Goal: Task Accomplishment & Management: Manage account settings

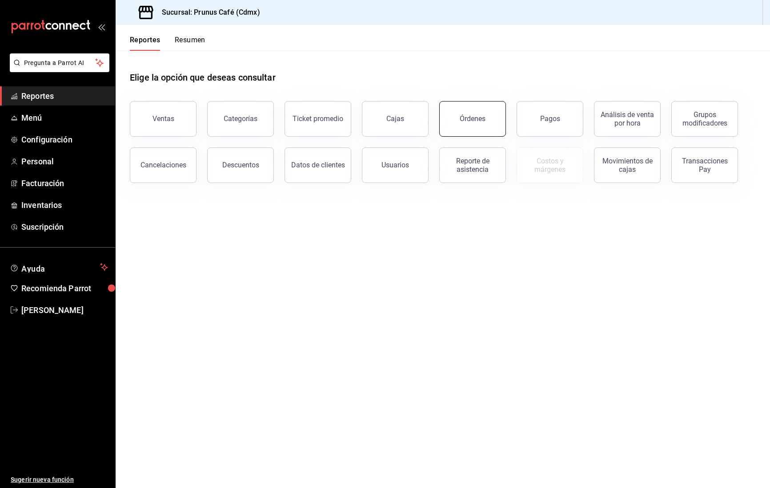
click at [483, 120] on div "Órdenes" at bounding box center [473, 118] width 26 height 8
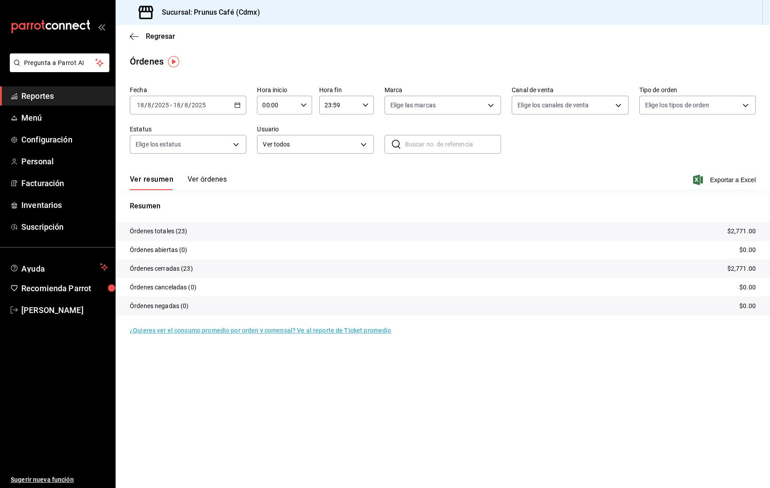
click at [210, 179] on button "Ver órdenes" at bounding box center [207, 182] width 39 height 15
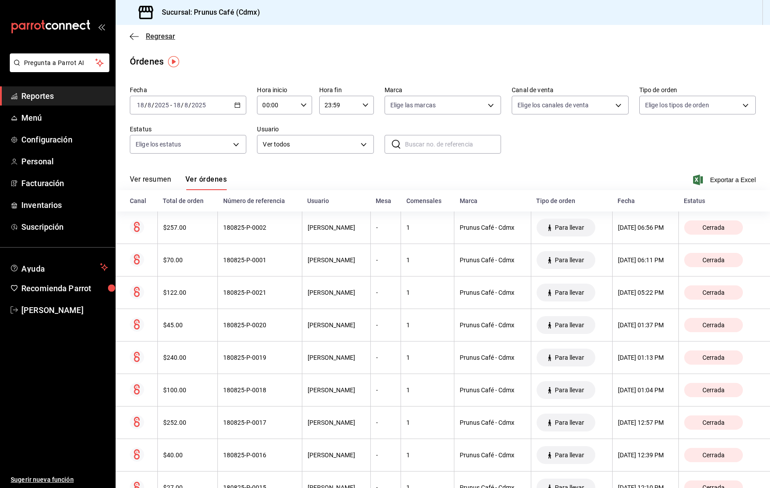
click at [130, 35] on icon "button" at bounding box center [134, 36] width 9 height 8
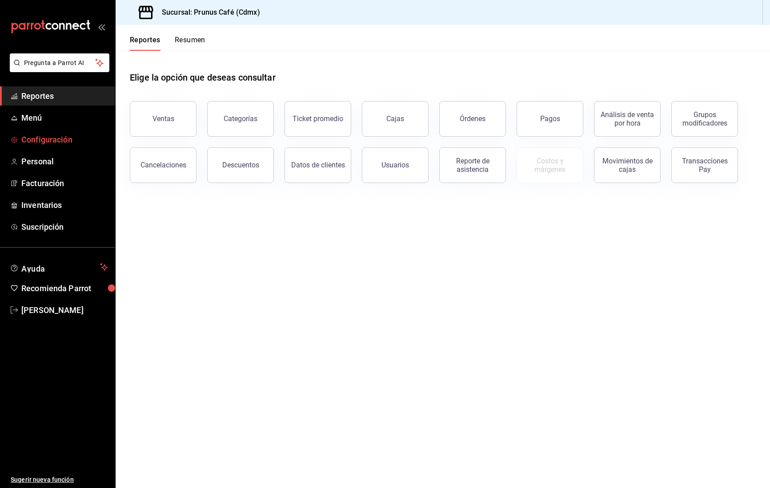
click at [53, 137] on span "Configuración" at bounding box center [64, 139] width 87 height 12
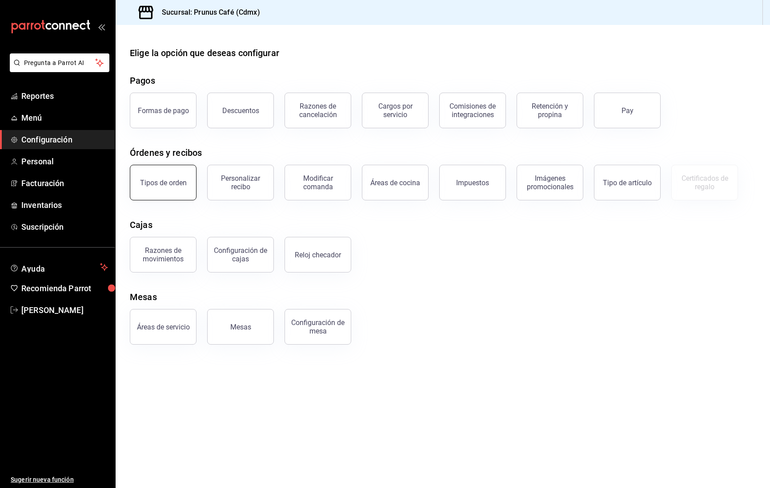
click at [153, 168] on button "Tipos de orden" at bounding box center [163, 183] width 67 height 36
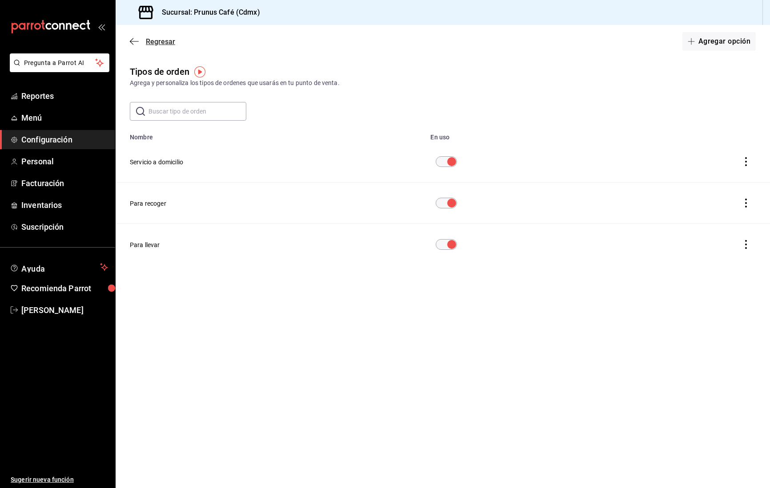
click at [132, 40] on icon "button" at bounding box center [132, 41] width 4 height 7
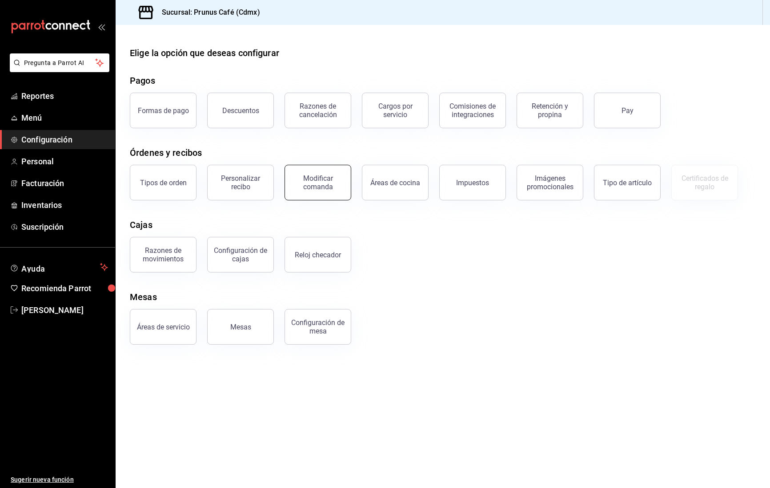
click at [299, 185] on div "Modificar comanda" at bounding box center [317, 182] width 55 height 17
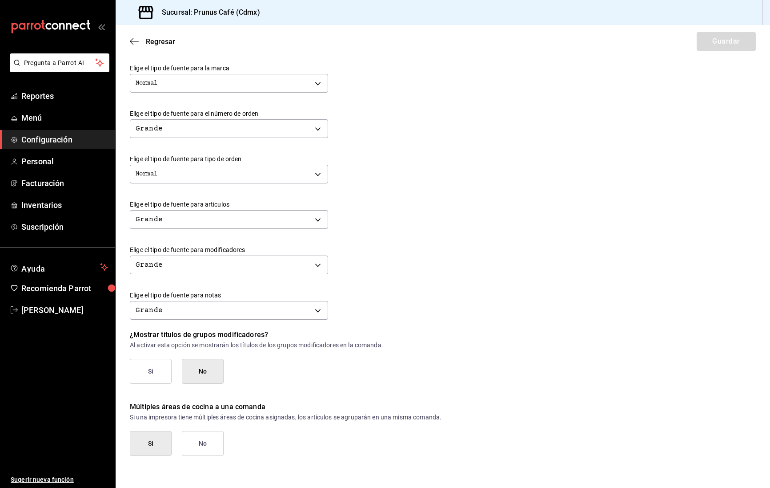
click at [60, 140] on span "Configuración" at bounding box center [64, 139] width 87 height 12
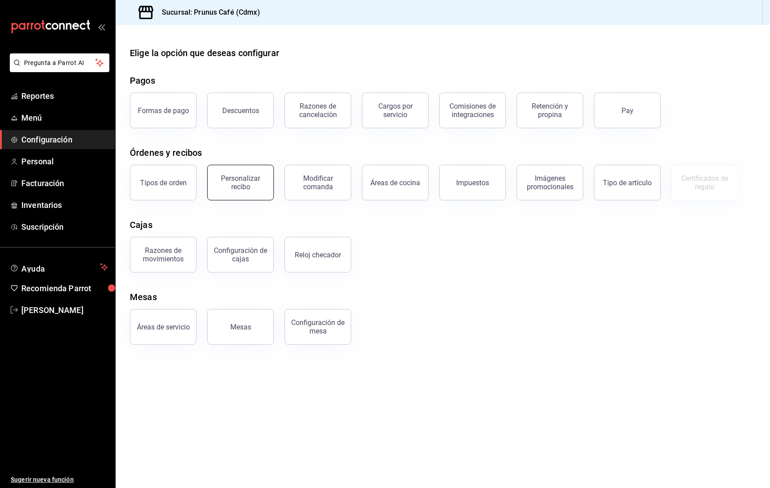
click at [243, 190] on div "Personalizar recibo" at bounding box center [240, 182] width 55 height 17
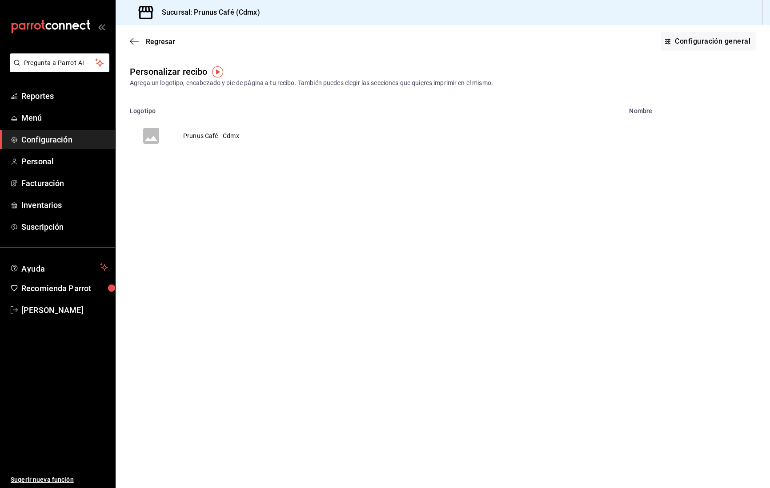
click at [207, 134] on td "Prunus Café - Cdmx" at bounding box center [211, 135] width 77 height 43
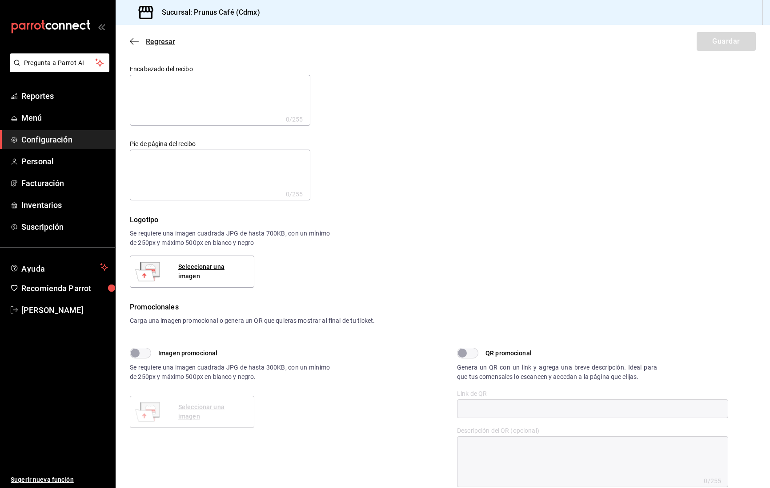
click at [134, 41] on icon "button" at bounding box center [134, 41] width 9 height 0
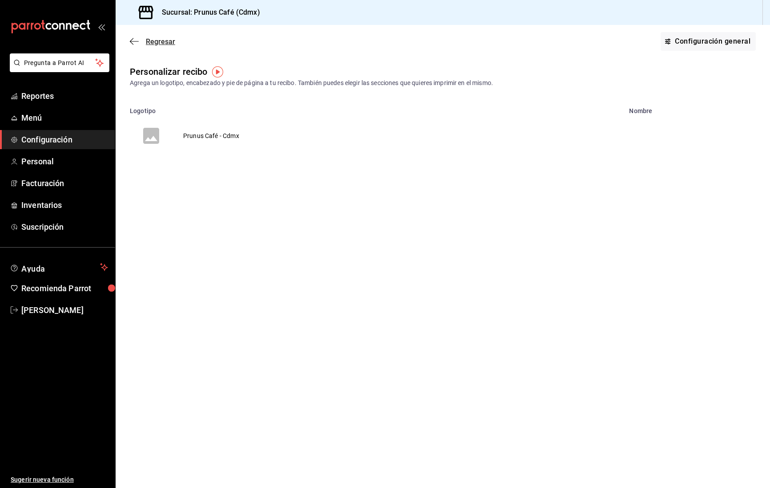
click at [134, 42] on icon "button" at bounding box center [134, 41] width 9 height 8
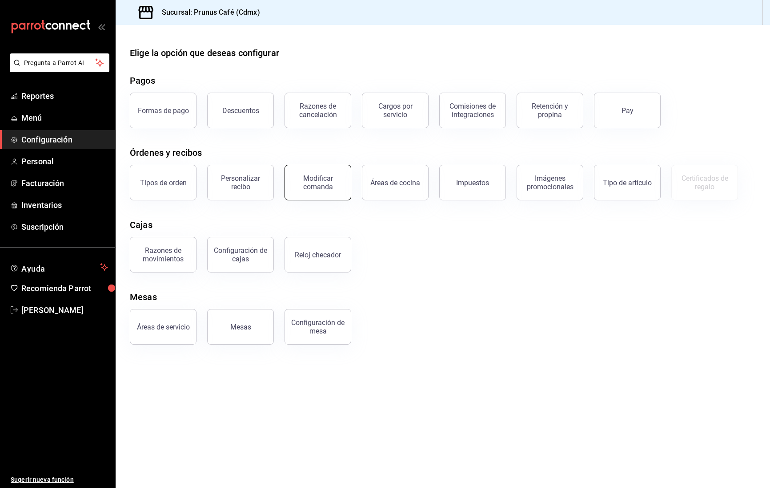
click at [322, 190] on button "Modificar comanda" at bounding box center [318, 183] width 67 height 36
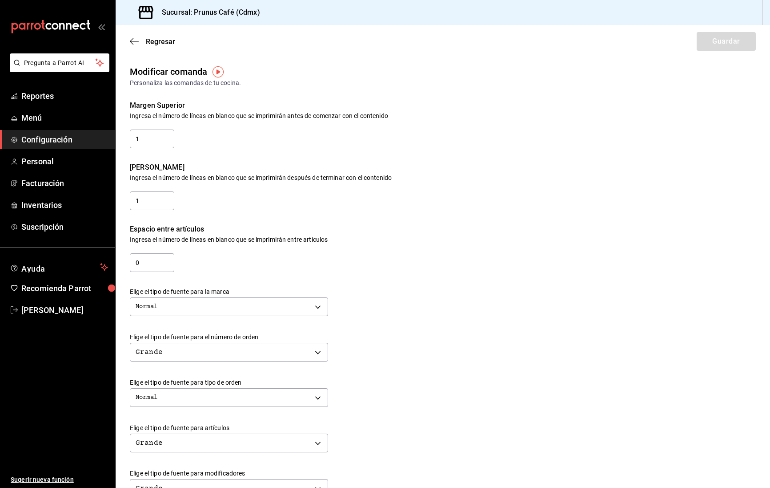
click at [218, 71] on img "button" at bounding box center [218, 71] width 11 height 11
click at [244, 111] on button "Ir a video" at bounding box center [218, 109] width 122 height 14
click at [36, 99] on span "Reportes" at bounding box center [64, 96] width 87 height 12
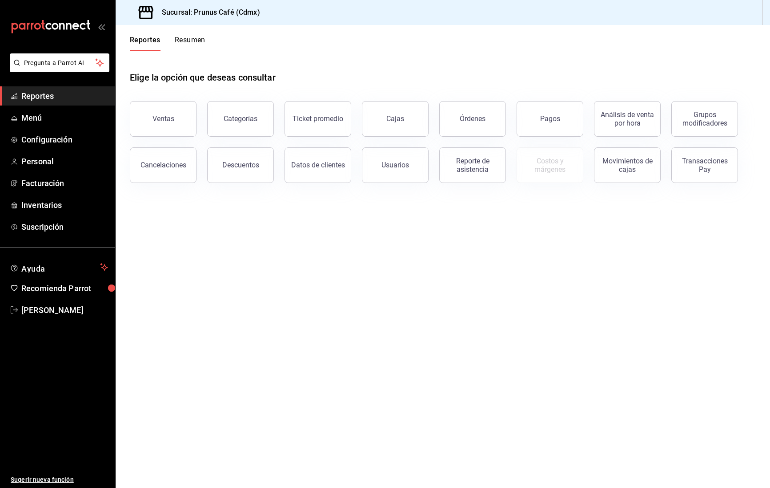
click at [191, 41] on button "Resumen" at bounding box center [190, 43] width 31 height 15
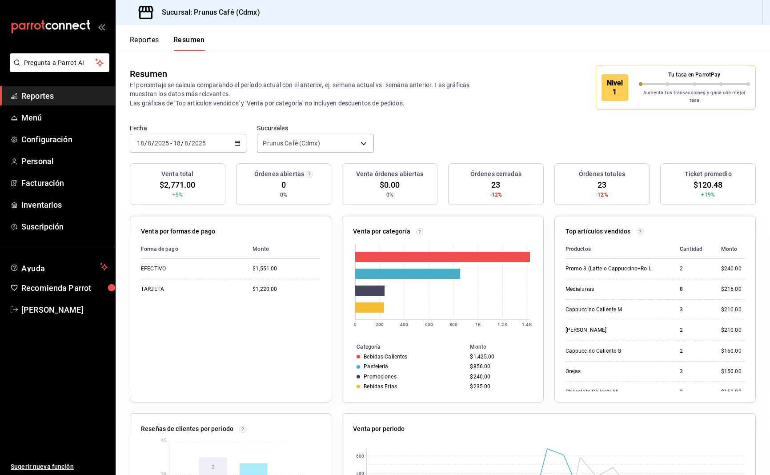
click at [203, 140] on input "2025" at bounding box center [198, 143] width 15 height 7
click at [166, 227] on span "Mes actual" at bounding box center [171, 230] width 69 height 9
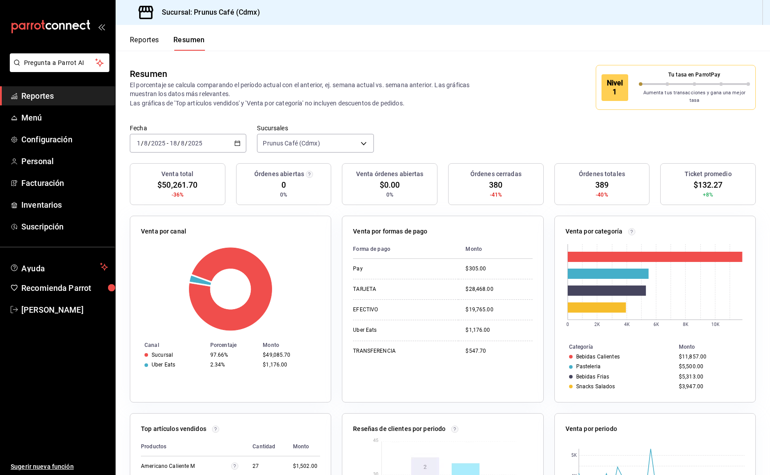
click at [238, 140] on icon "button" at bounding box center [237, 143] width 6 height 6
click at [174, 266] on span "Rango de fechas" at bounding box center [171, 270] width 69 height 9
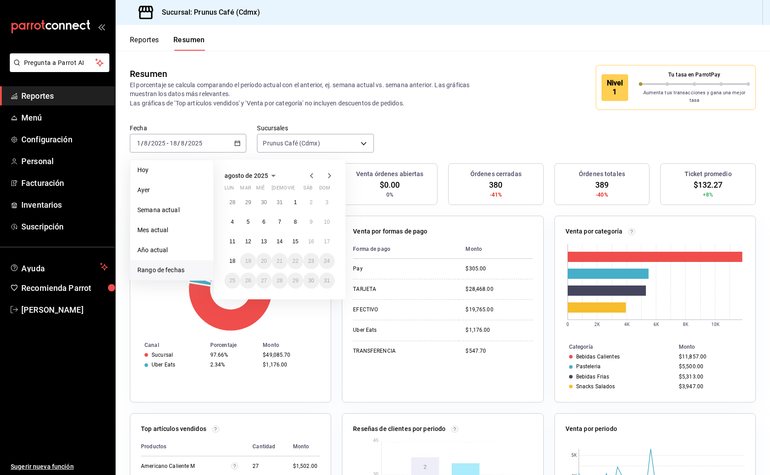
click at [312, 171] on icon "button" at bounding box center [312, 175] width 11 height 11
click at [247, 203] on abbr "1" at bounding box center [248, 206] width 3 height 6
click at [299, 238] on button "18" at bounding box center [296, 245] width 16 height 16
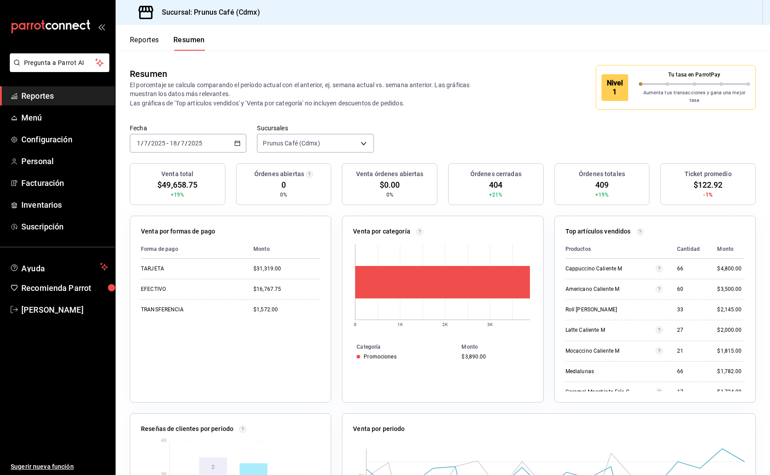
click at [242, 134] on div "[DATE] [DATE] - [DATE] [DATE]" at bounding box center [188, 143] width 117 height 19
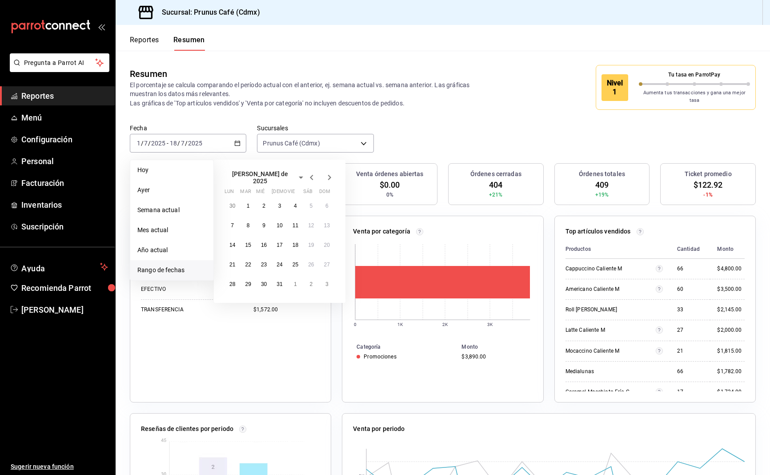
click at [313, 172] on icon "button" at bounding box center [312, 177] width 11 height 11
click at [329, 201] on button "1" at bounding box center [327, 202] width 16 height 16
click at [267, 258] on abbr "18" at bounding box center [264, 261] width 6 height 6
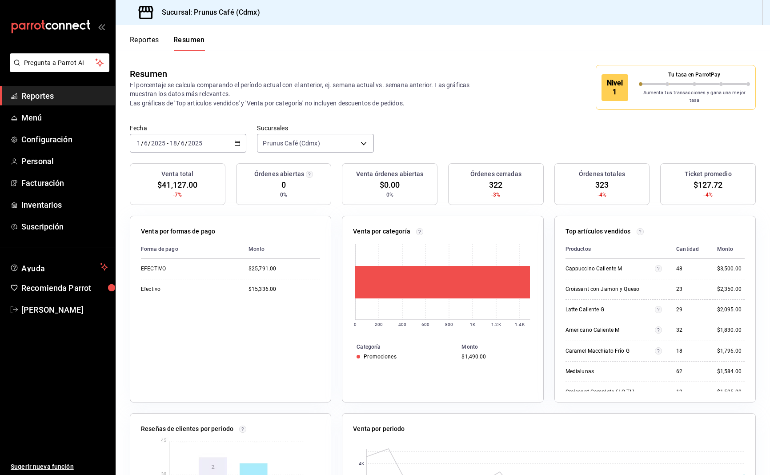
click at [238, 140] on icon "button" at bounding box center [237, 143] width 6 height 6
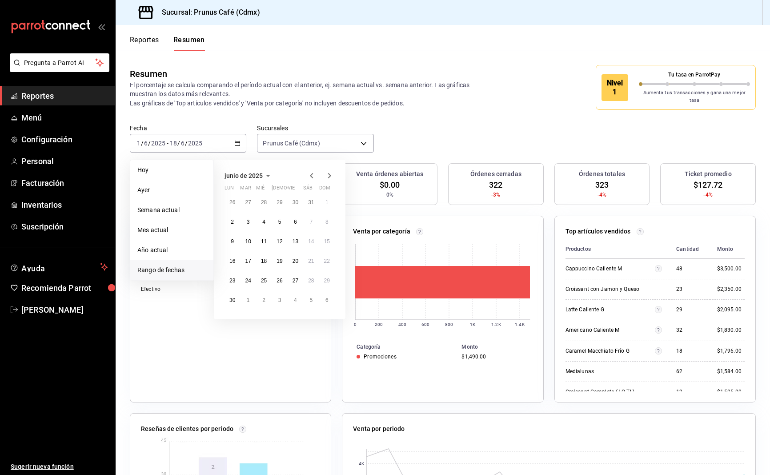
click at [330, 170] on icon "button" at bounding box center [329, 175] width 11 height 11
click at [331, 172] on icon "button" at bounding box center [329, 177] width 11 height 11
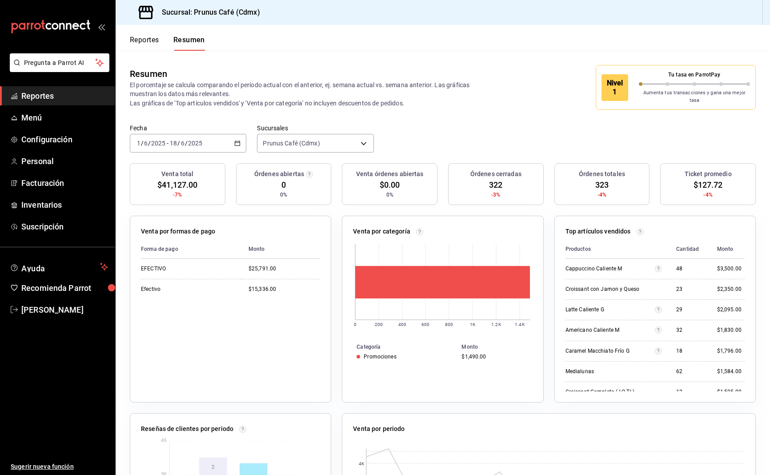
click at [236, 135] on div "[DATE] [DATE] - [DATE] [DATE]" at bounding box center [188, 143] width 117 height 19
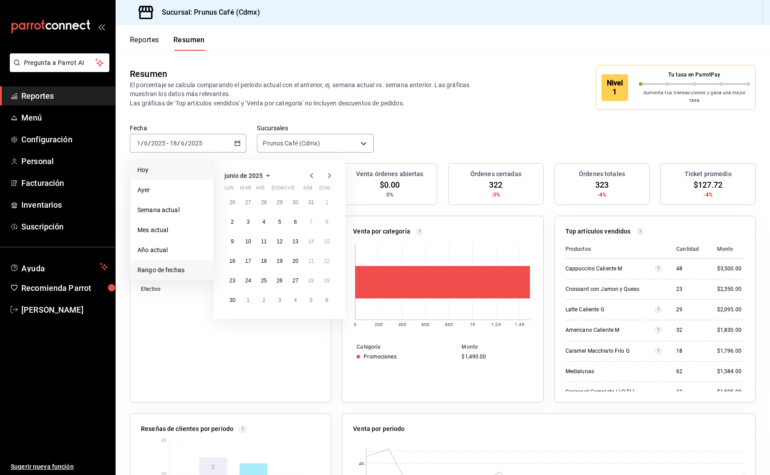
click at [155, 165] on span "Hoy" at bounding box center [171, 169] width 69 height 9
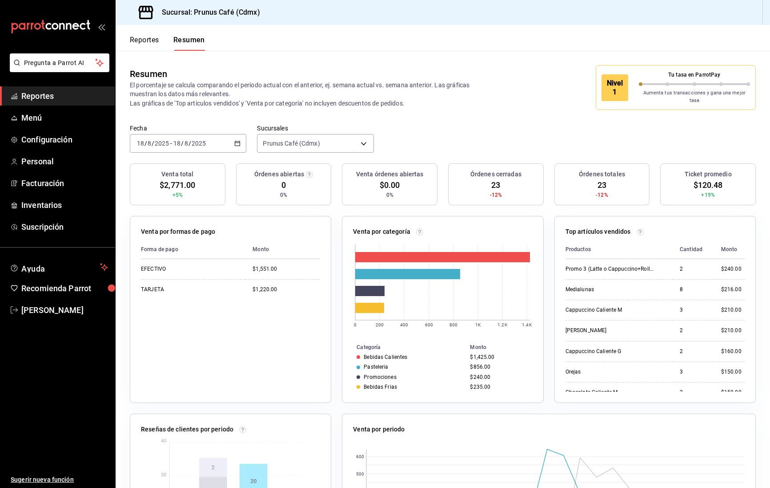
click at [240, 141] on \(Stroke\) "button" at bounding box center [237, 143] width 5 height 5
